Goal: Task Accomplishment & Management: Manage account settings

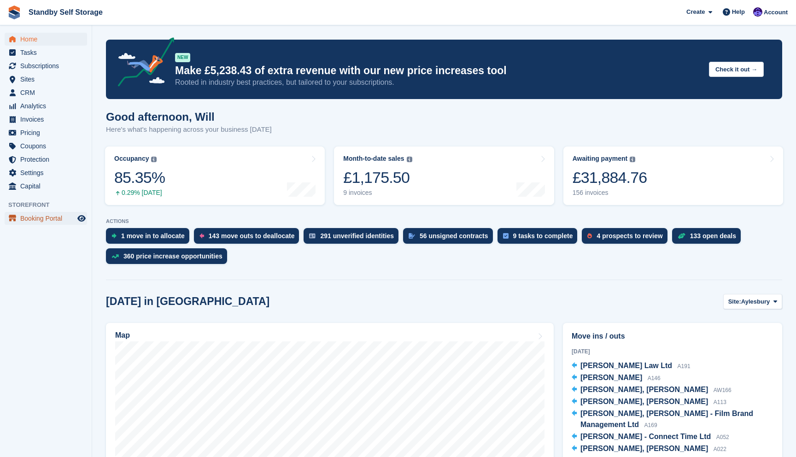
click at [57, 215] on span "Booking Portal" at bounding box center [47, 218] width 55 height 13
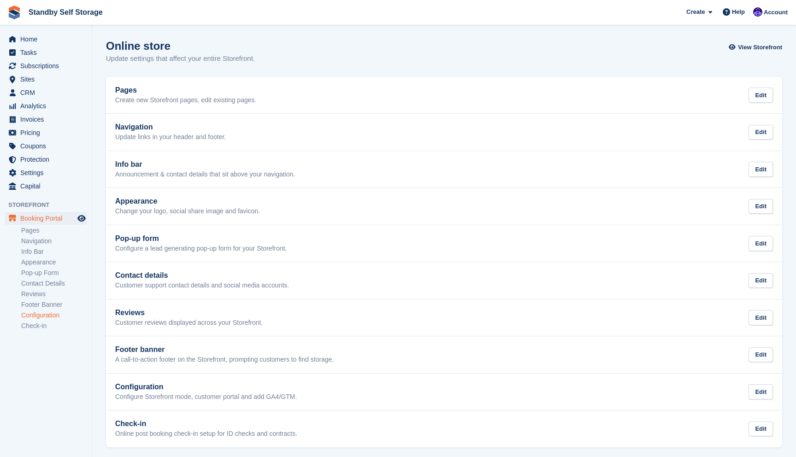
click at [49, 317] on link "Configuration" at bounding box center [54, 315] width 66 height 9
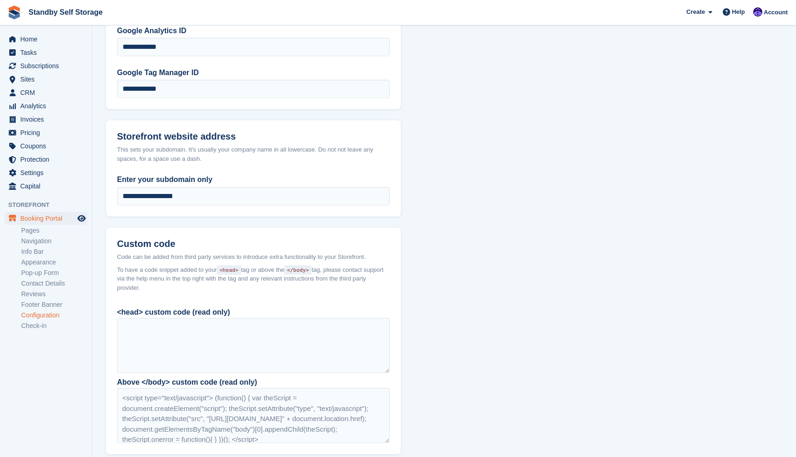
scroll to position [594, 0]
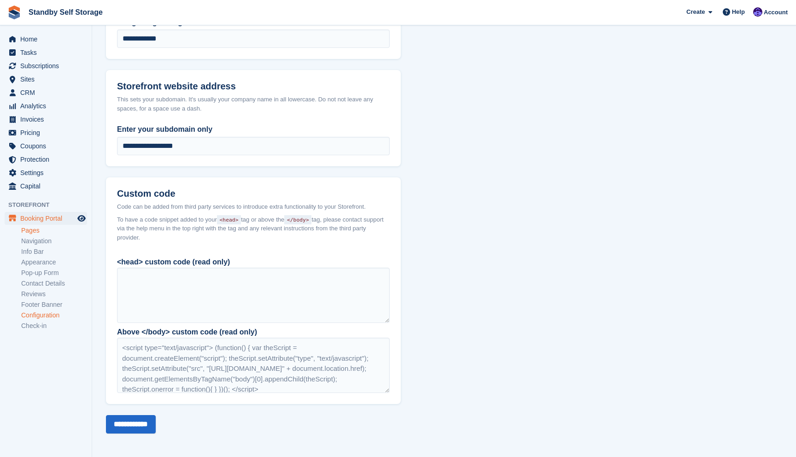
click at [42, 228] on link "Pages" at bounding box center [54, 230] width 66 height 9
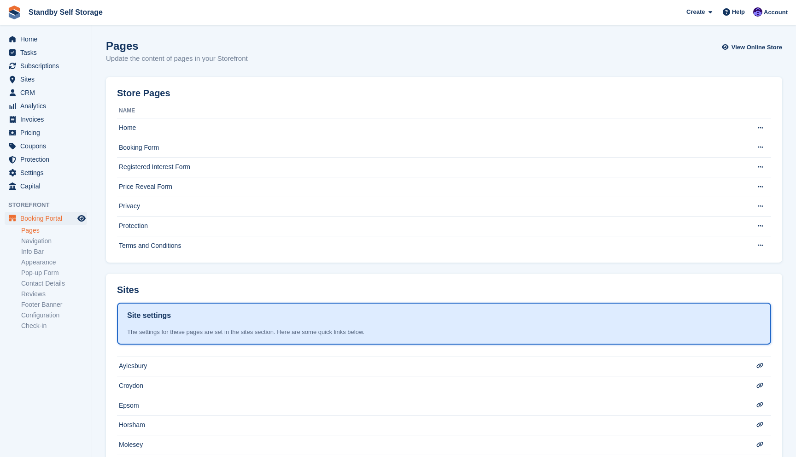
click at [51, 211] on aside "Home Tasks Subscriptions Subscriptions Subscriptions Contracts Price increases …" at bounding box center [46, 230] width 92 height 411
click at [37, 312] on link "Configuration" at bounding box center [54, 315] width 66 height 9
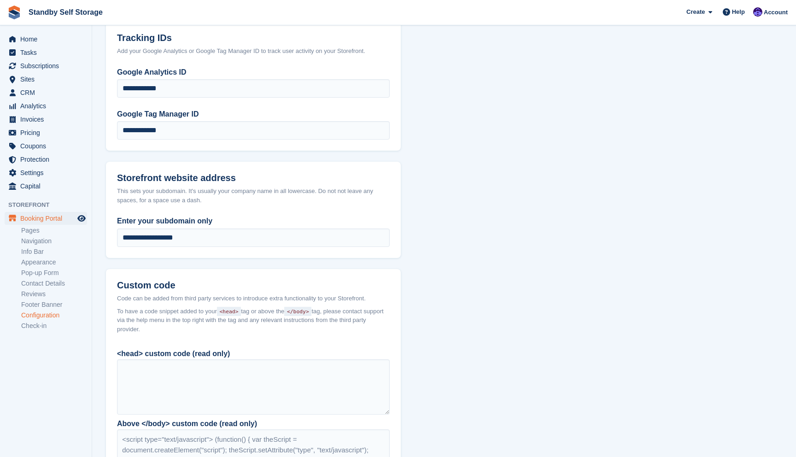
scroll to position [462, 0]
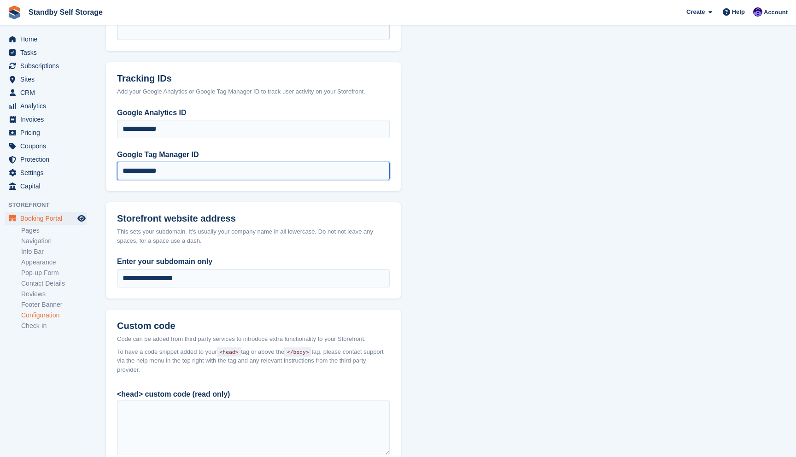
click at [152, 166] on input "**********" at bounding box center [253, 171] width 273 height 18
click at [157, 131] on input "**********" at bounding box center [253, 129] width 273 height 18
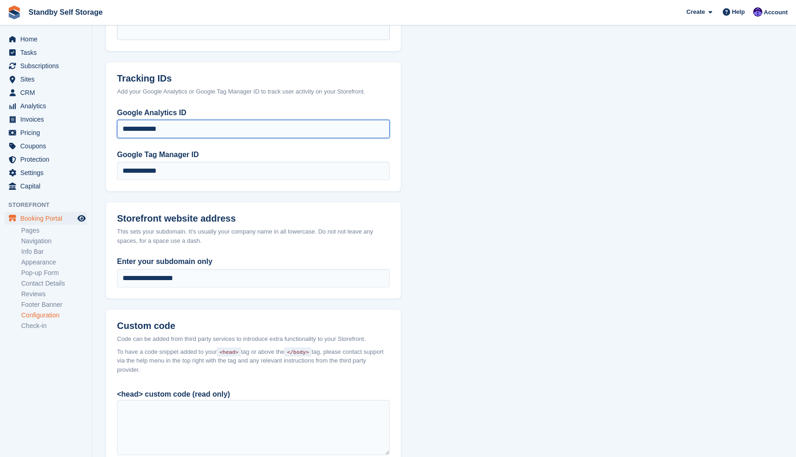
click at [157, 131] on input "**********" at bounding box center [253, 129] width 273 height 18
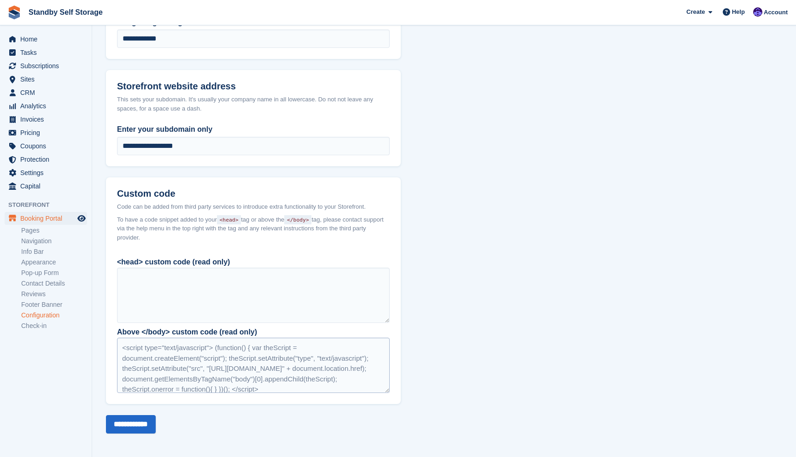
click at [181, 370] on div "<script type="text/javascript"> (function() { var theScript = document.createEl…" at bounding box center [253, 365] width 273 height 55
drag, startPoint x: 122, startPoint y: 346, endPoint x: 398, endPoint y: 401, distance: 282.1
click at [398, 401] on div "<head> custom code (read only) Above </body> custom code (read only) <script ty…" at bounding box center [253, 327] width 295 height 153
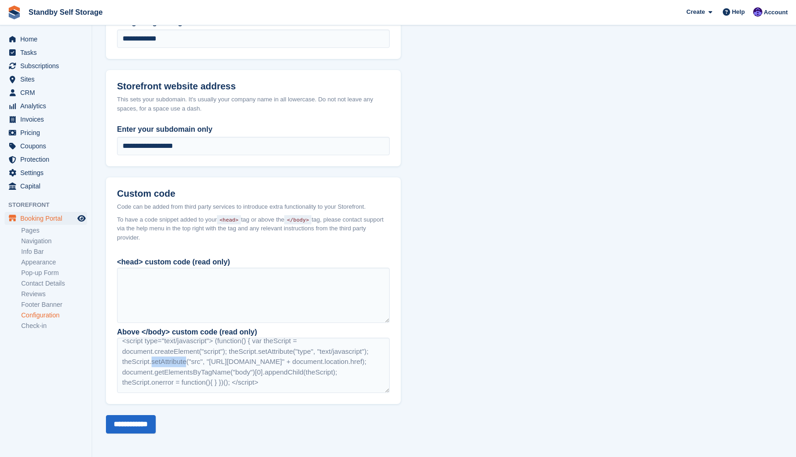
copy div "<script type="text/javascript"> (function() { var theScript = document.createEl…"
click at [261, 362] on div "<script type="text/javascript"> (function() { var theScript = document.createEl…" at bounding box center [253, 365] width 273 height 55
drag, startPoint x: 215, startPoint y: 361, endPoint x: 299, endPoint y: 359, distance: 84.3
click at [299, 359] on div "<script type="text/javascript"> (function() { var theScript = document.createEl…" at bounding box center [253, 365] width 273 height 55
copy div "[URL][DOMAIN_NAME]"
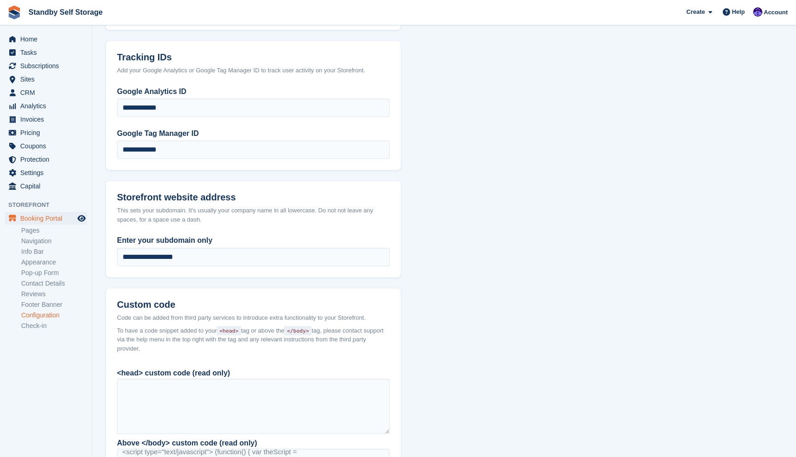
scroll to position [504, 0]
